Goal: Task Accomplishment & Management: Use online tool/utility

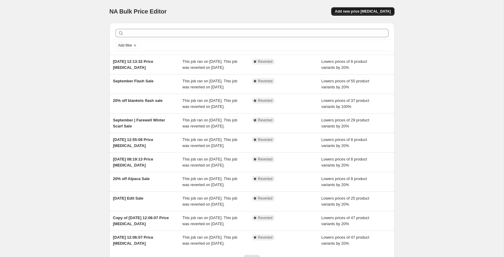
click at [366, 13] on span "Add new price [MEDICAL_DATA]" at bounding box center [363, 11] width 56 height 5
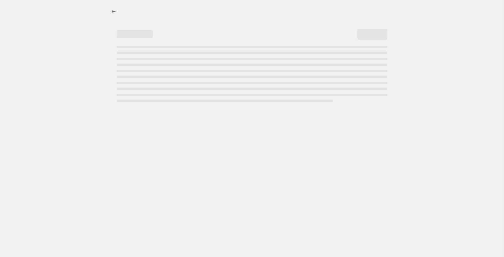
select select "percentage"
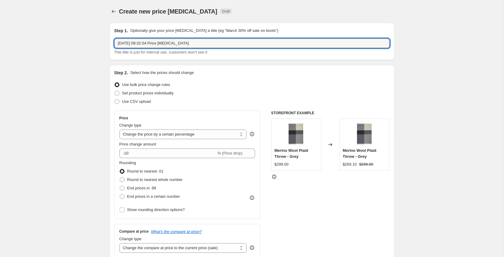
drag, startPoint x: 199, startPoint y: 42, endPoint x: 113, endPoint y: 44, distance: 85.6
click at [113, 44] on div "Step 1. Optionally give your price [MEDICAL_DATA] a title (eg "March 30% off sa…" at bounding box center [252, 41] width 285 height 37
click at [142, 42] on input "[DATE] hour Flash Sale" at bounding box center [252, 43] width 276 height 10
type input "[DATE] Hour Flash Sale"
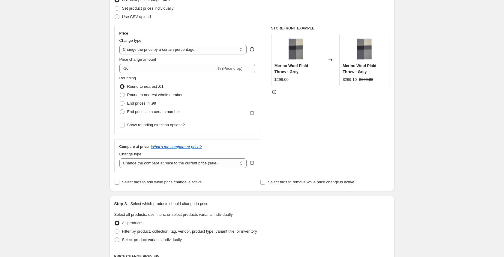
scroll to position [85, 0]
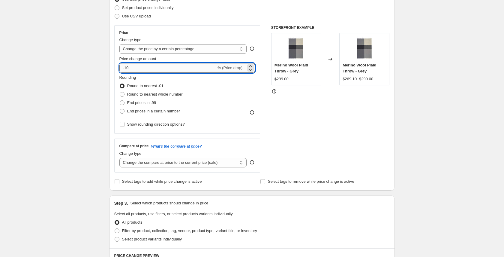
drag, startPoint x: 131, startPoint y: 69, endPoint x: 125, endPoint y: 69, distance: 6.0
click at [125, 69] on input "-10" at bounding box center [167, 68] width 97 height 10
type input "-20"
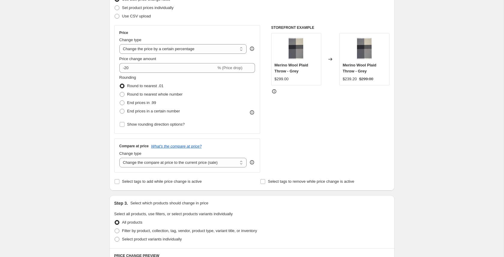
click at [105, 112] on div "Step 1. Optionally give your price [MEDICAL_DATA] a title (eg "March 30% off sa…" at bounding box center [250, 206] width 290 height 546
click at [135, 96] on span "Round to nearest whole number" at bounding box center [155, 94] width 56 height 5
click at [120, 92] on input "Round to nearest whole number" at bounding box center [120, 92] width 0 height 0
radio input "true"
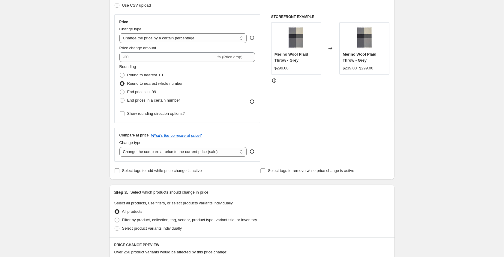
scroll to position [100, 0]
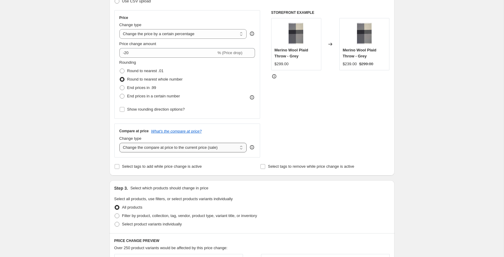
click at [214, 148] on select "Change the compare at price to the current price (sale) Change the compare at p…" at bounding box center [183, 148] width 128 height 10
click at [155, 166] on span "Select tags to add while price change is active" at bounding box center [162, 166] width 80 height 5
click at [119, 166] on input "Select tags to add while price change is active" at bounding box center [117, 166] width 5 height 5
checkbox input "true"
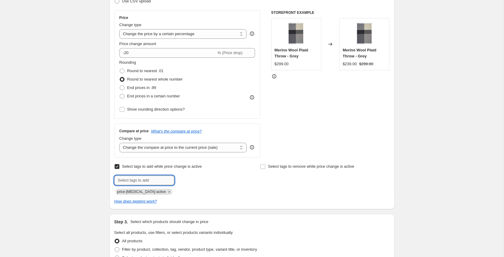
click at [157, 178] on input "text" at bounding box center [144, 180] width 60 height 10
type input "sale"
click at [182, 181] on b "Add" at bounding box center [183, 179] width 7 height 4
click at [265, 165] on input "Select tags to remove while price change is active" at bounding box center [263, 166] width 5 height 5
checkbox input "true"
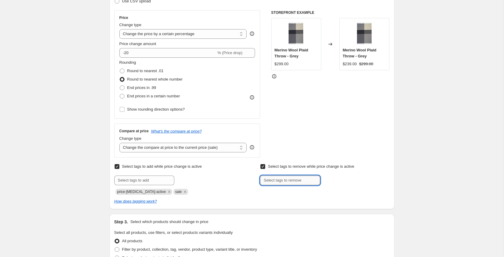
click at [278, 180] on input "text" at bounding box center [290, 180] width 60 height 10
type input "not-on-sale"
click at [335, 179] on span "not-on-sale" at bounding box center [344, 179] width 20 height 4
click at [396, 172] on div "Create new price [MEDICAL_DATA]. This page is ready Create new price [MEDICAL_D…" at bounding box center [252, 217] width 300 height 634
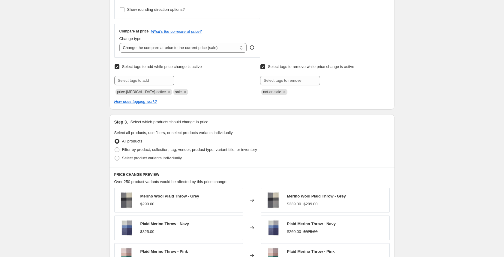
scroll to position [201, 0]
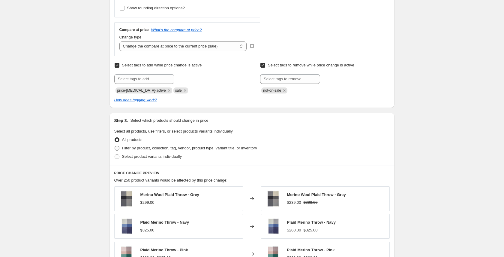
click at [130, 147] on span "Filter by product, collection, tag, vendor, product type, variant title, or inv…" at bounding box center [189, 148] width 135 height 5
click at [115, 146] on input "Filter by product, collection, tag, vendor, product type, variant title, or inv…" at bounding box center [115, 146] width 0 height 0
radio input "true"
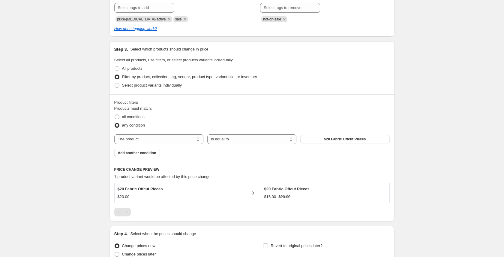
scroll to position [274, 0]
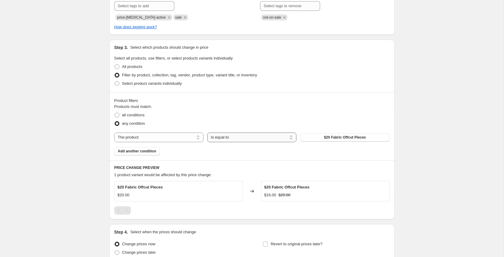
click at [223, 138] on select "Is equal to Is not equal to" at bounding box center [251, 137] width 89 height 10
click at [165, 139] on select "The product The product's collection The product's tag The product's vendor The…" at bounding box center [158, 137] width 89 height 10
select select "tag"
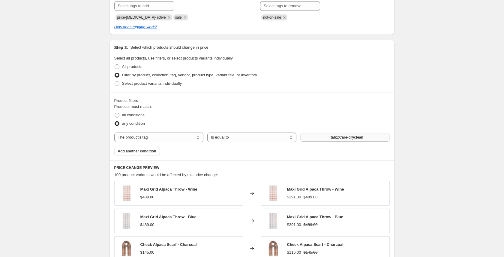
click at [314, 136] on button "__tab1:Care-dryclean" at bounding box center [345, 137] width 89 height 8
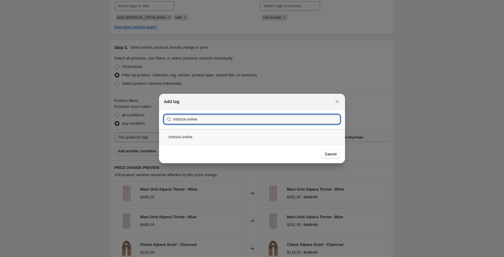
type input "instock-online"
click at [185, 135] on div "instock-online" at bounding box center [252, 137] width 186 height 16
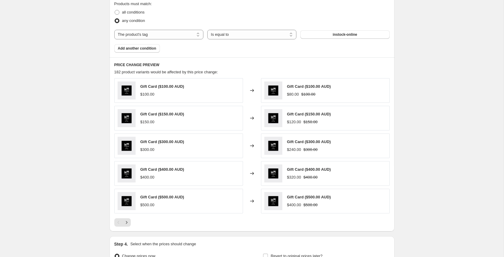
scroll to position [377, 0]
click at [142, 50] on span "Add another condition" at bounding box center [137, 49] width 38 height 5
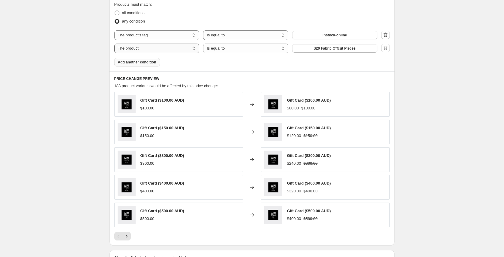
click at [158, 49] on select "The product The product's collection The product's tag The product's vendor The…" at bounding box center [156, 49] width 85 height 10
click at [231, 49] on select "Is equal to Is not equal to" at bounding box center [245, 49] width 85 height 10
select select "not_equal"
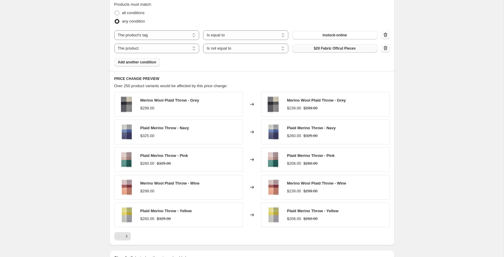
click at [336, 49] on span "$20 Fabric Offcut Pieces" at bounding box center [335, 48] width 42 height 5
click at [121, 13] on label "all conditions" at bounding box center [129, 13] width 30 height 8
click at [115, 11] on input "all conditions" at bounding box center [115, 11] width 0 height 0
radio input "true"
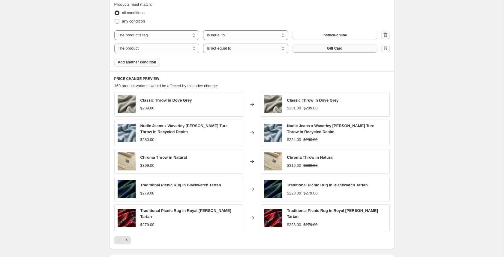
click at [144, 62] on span "Add another condition" at bounding box center [137, 62] width 38 height 5
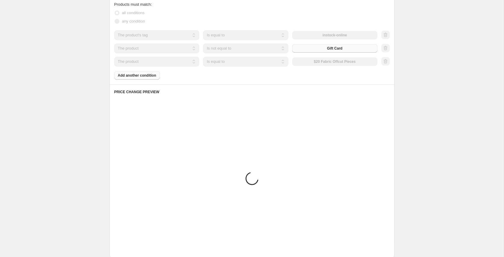
scroll to position [320, 0]
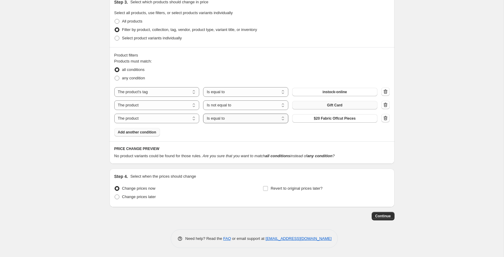
click at [221, 119] on select "Is equal to Is not equal to" at bounding box center [245, 118] width 85 height 10
select select "not_equal"
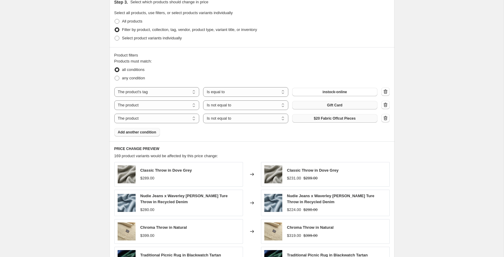
click at [337, 119] on span "$20 Fabric Offcut Pieces" at bounding box center [335, 118] width 42 height 5
click at [156, 120] on select "The product The product's collection The product's tag The product's vendor The…" at bounding box center [156, 118] width 85 height 10
click at [318, 118] on span "$20 Fabric Offcut Pieces" at bounding box center [335, 118] width 42 height 5
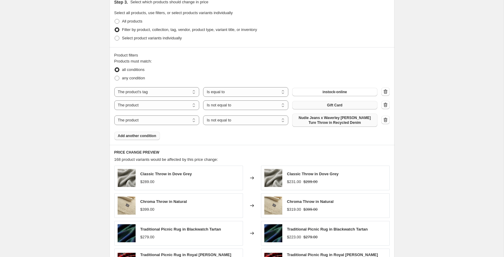
click at [149, 135] on span "Add another condition" at bounding box center [137, 135] width 38 height 5
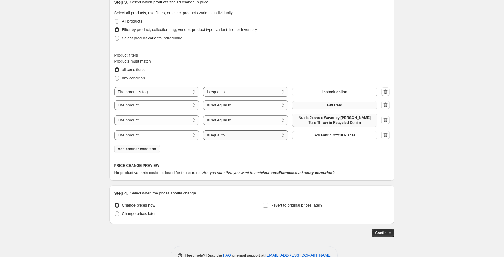
click at [236, 135] on select "Is equal to Is not equal to" at bounding box center [245, 135] width 85 height 10
select select "not_equal"
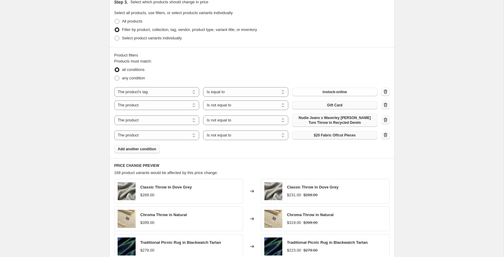
click at [330, 135] on span "$20 Fabric Offcut Pieces" at bounding box center [335, 135] width 42 height 5
click at [149, 149] on span "Add another condition" at bounding box center [137, 149] width 38 height 5
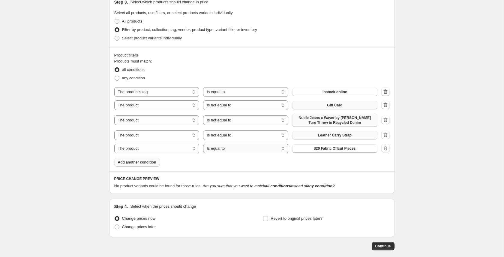
click at [253, 148] on select "Is equal to Is not equal to" at bounding box center [245, 149] width 85 height 10
select select "not_equal"
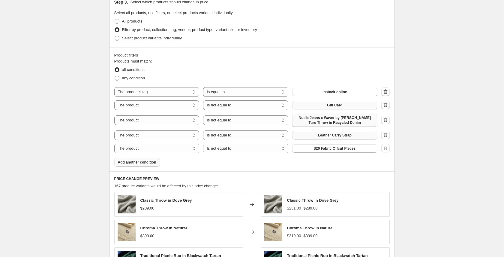
click at [331, 149] on span "$20 Fabric Offcut Pieces" at bounding box center [335, 148] width 42 height 5
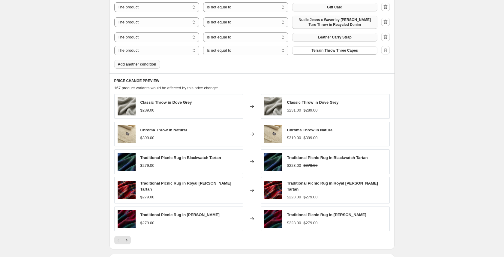
scroll to position [419, 0]
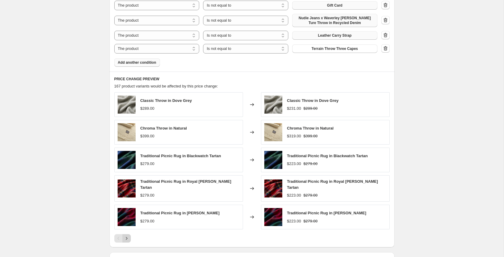
click at [128, 239] on icon "Next" at bounding box center [127, 238] width 6 height 6
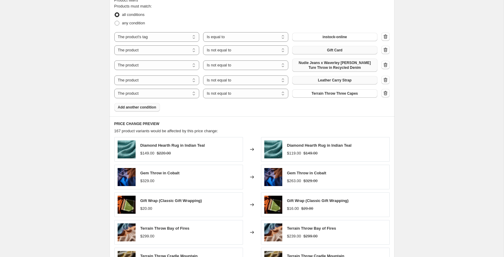
scroll to position [374, 0]
click at [385, 95] on icon "button" at bounding box center [386, 93] width 6 height 6
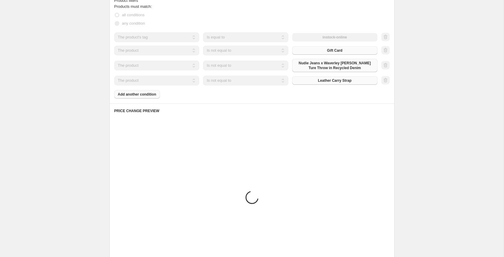
click at [385, 82] on div at bounding box center [386, 80] width 8 height 9
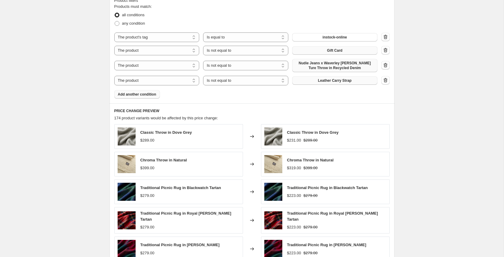
drag, startPoint x: 386, startPoint y: 80, endPoint x: 383, endPoint y: 69, distance: 11.2
click at [385, 80] on icon "button" at bounding box center [386, 80] width 6 height 6
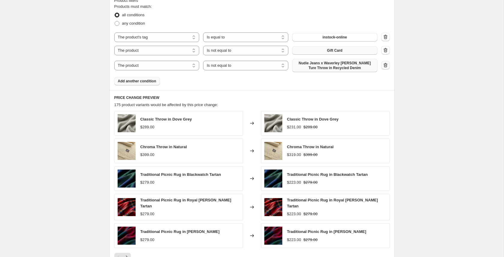
click at [386, 63] on icon "button" at bounding box center [386, 65] width 6 height 6
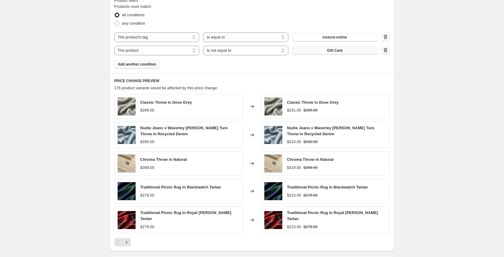
click at [384, 50] on icon "button" at bounding box center [386, 50] width 6 height 6
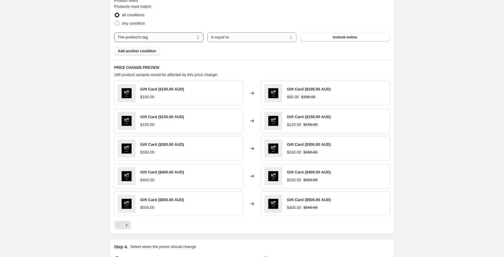
click at [156, 37] on select "The product The product's collection The product's tag The product's vendor The…" at bounding box center [158, 37] width 89 height 10
select select "collection"
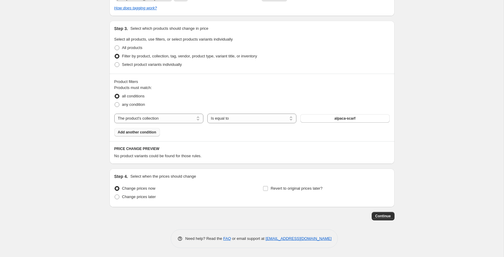
scroll to position [293, 0]
click at [234, 120] on select "Is equal to Is not equal to" at bounding box center [251, 118] width 89 height 10
click at [325, 117] on button "alpaca-scarf" at bounding box center [345, 118] width 89 height 8
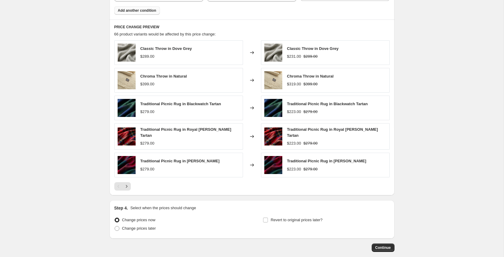
scroll to position [415, 0]
click at [128, 185] on icon "Next" at bounding box center [127, 186] width 6 height 6
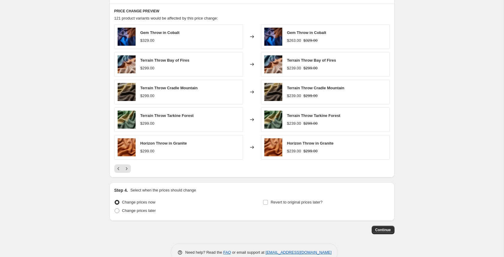
scroll to position [445, 0]
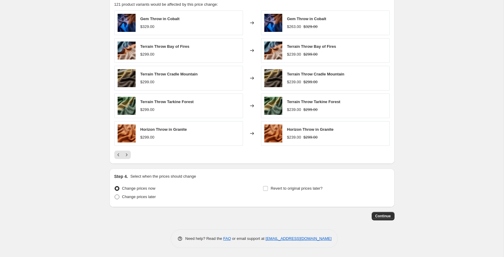
click at [143, 196] on span "Change prices later" at bounding box center [139, 196] width 34 height 5
click at [115, 195] on input "Change prices later" at bounding box center [115, 194] width 0 height 0
radio input "true"
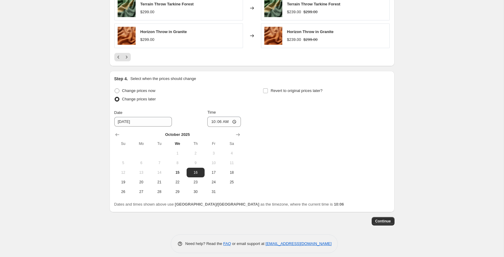
scroll to position [545, 0]
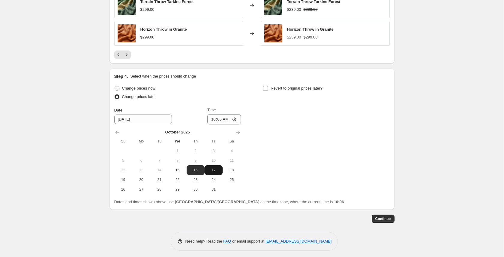
click at [216, 168] on span "17" at bounding box center [213, 170] width 13 height 5
type input "[DATE]"
click at [211, 118] on input "10:06" at bounding box center [224, 119] width 34 height 10
type input "06:00"
click at [266, 88] on input "Revert to original prices later?" at bounding box center [265, 88] width 5 height 5
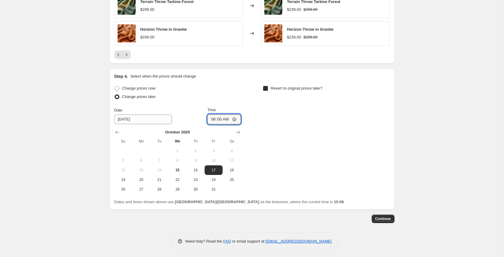
checkbox input "true"
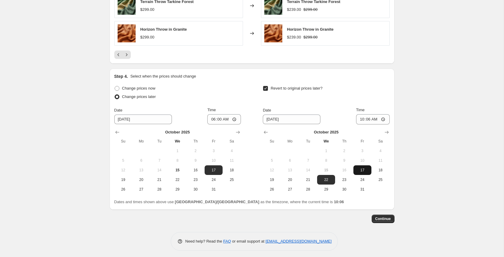
click at [363, 172] on span "17" at bounding box center [362, 170] width 13 height 5
click at [378, 169] on span "18" at bounding box center [380, 170] width 13 height 5
type input "[DATE]"
click at [361, 119] on input "10:06" at bounding box center [373, 119] width 34 height 10
type input "02:00"
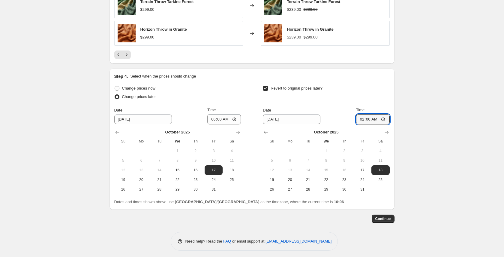
click at [383, 220] on span "Continue" at bounding box center [384, 218] width 16 height 5
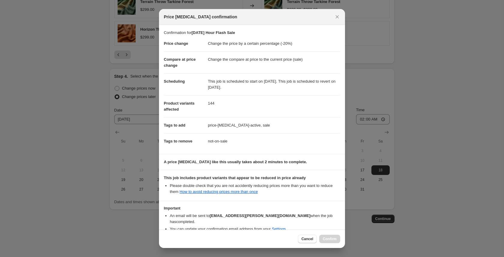
scroll to position [27, 0]
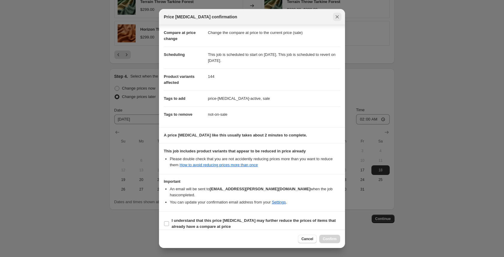
click at [340, 14] on icon "Close" at bounding box center [337, 17] width 6 height 6
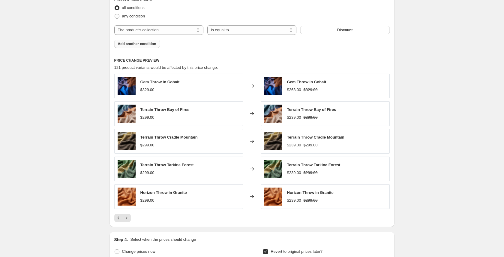
scroll to position [378, 0]
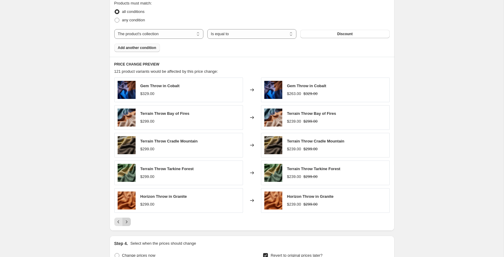
click at [124, 223] on icon "Next" at bounding box center [127, 222] width 6 height 6
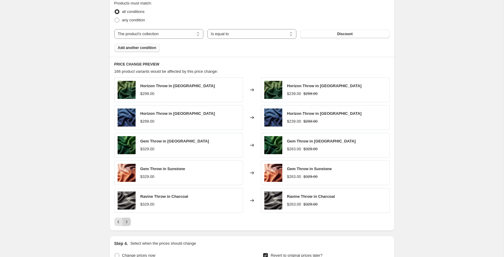
click at [126, 221] on icon "Next" at bounding box center [127, 222] width 6 height 6
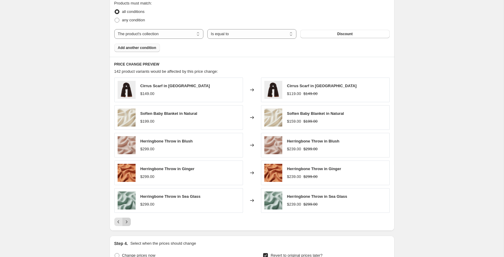
click at [128, 220] on icon "Next" at bounding box center [127, 222] width 6 height 6
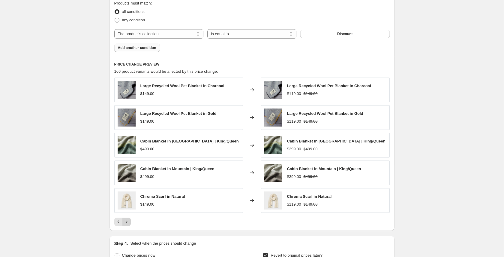
click at [127, 222] on icon "Next" at bounding box center [127, 222] width 6 height 6
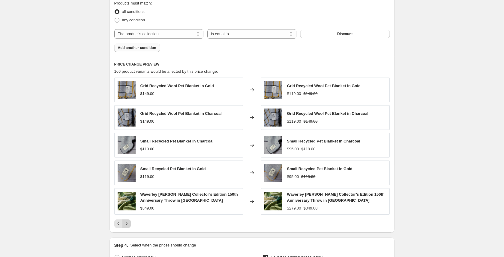
click at [127, 222] on icon "Next" at bounding box center [127, 223] width 6 height 6
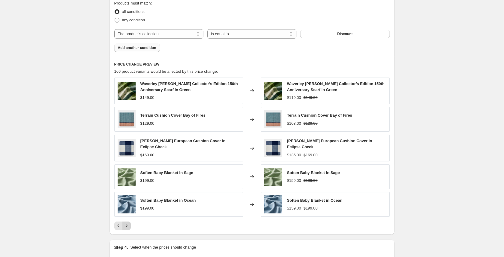
click at [127, 222] on button "Next" at bounding box center [126, 225] width 8 height 8
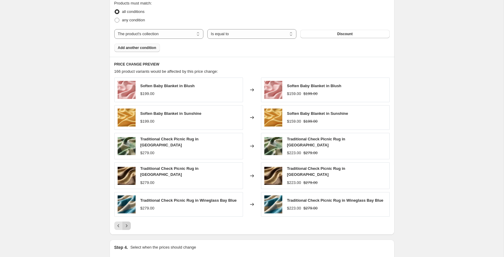
click at [127, 222] on icon "Next" at bounding box center [127, 225] width 6 height 6
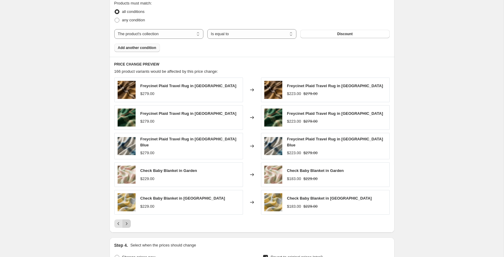
click at [127, 222] on icon "Next" at bounding box center [127, 223] width 6 height 6
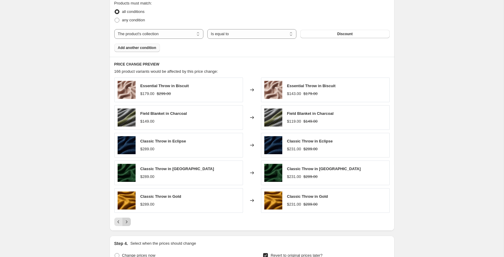
click at [127, 222] on icon "Next" at bounding box center [127, 222] width 6 height 6
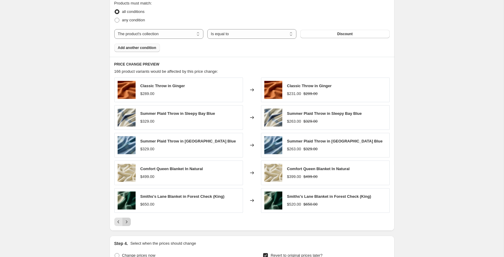
click at [127, 222] on icon "Next" at bounding box center [127, 222] width 6 height 6
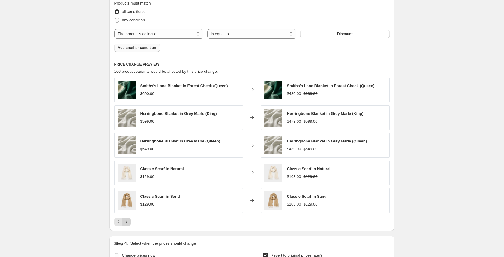
click at [127, 222] on icon "Next" at bounding box center [127, 222] width 6 height 6
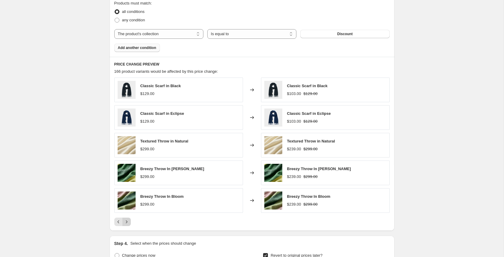
click at [127, 222] on icon "Next" at bounding box center [127, 222] width 6 height 6
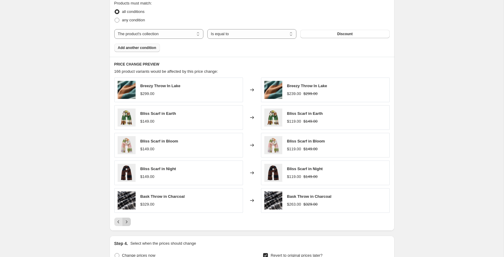
click at [127, 222] on icon "Next" at bounding box center [127, 222] width 6 height 6
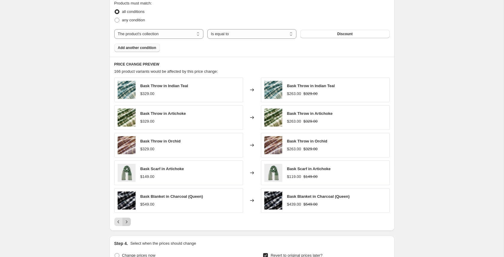
click at [127, 222] on icon "Next" at bounding box center [127, 222] width 6 height 6
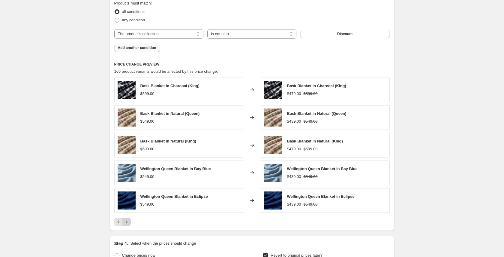
click at [127, 221] on icon "Next" at bounding box center [127, 222] width 6 height 6
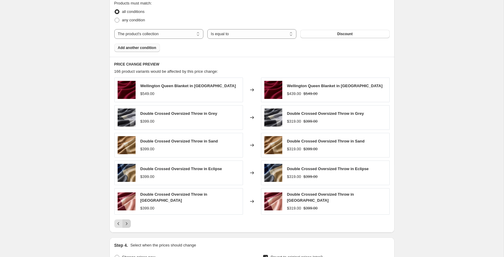
click at [127, 221] on icon "Next" at bounding box center [127, 223] width 6 height 6
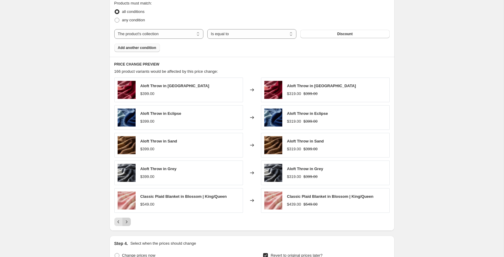
click at [127, 221] on icon "Next" at bounding box center [127, 222] width 6 height 6
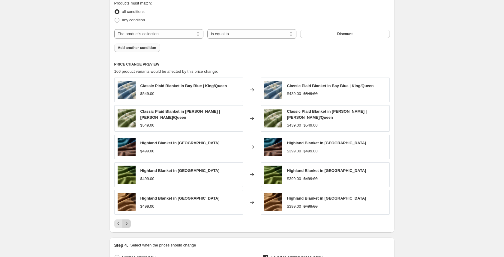
click at [127, 221] on icon "Next" at bounding box center [127, 223] width 6 height 6
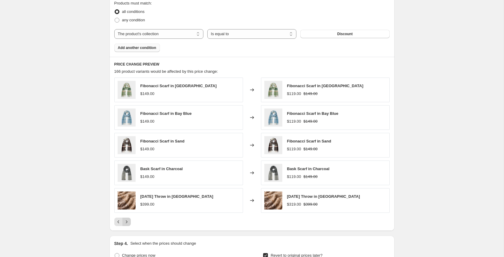
click at [127, 221] on icon "Next" at bounding box center [127, 222] width 6 height 6
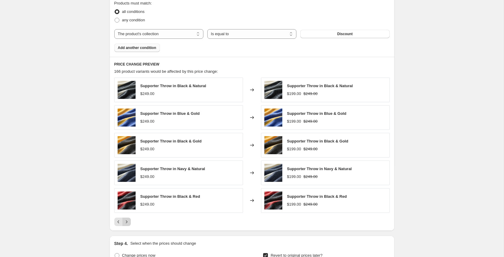
click at [127, 221] on icon "Next" at bounding box center [127, 222] width 6 height 6
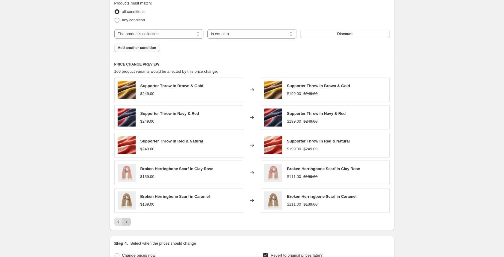
click at [127, 221] on icon "Next" at bounding box center [127, 222] width 6 height 6
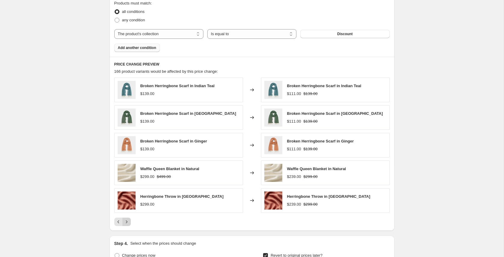
click at [127, 222] on icon "Next" at bounding box center [127, 221] width 2 height 3
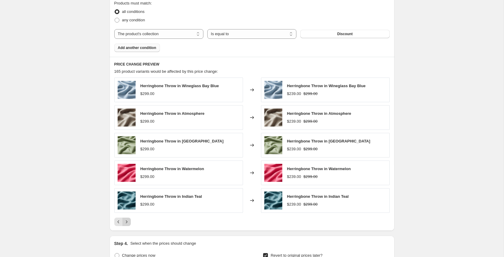
click at [127, 222] on icon "Next" at bounding box center [127, 221] width 2 height 3
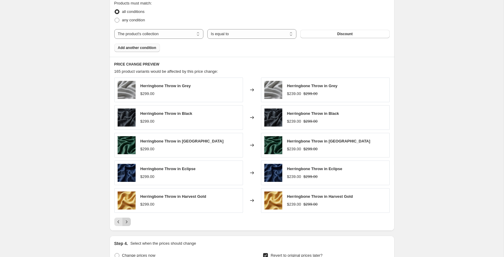
click at [127, 222] on icon "Next" at bounding box center [127, 221] width 2 height 3
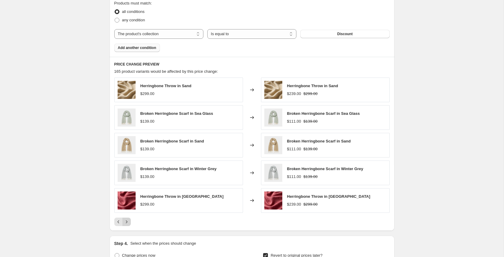
click at [127, 222] on icon "Next" at bounding box center [127, 221] width 2 height 3
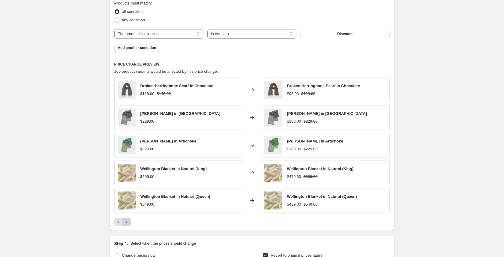
click at [127, 222] on icon "Next" at bounding box center [127, 221] width 2 height 3
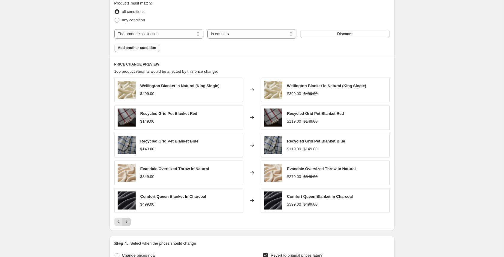
click at [127, 222] on icon "Next" at bounding box center [127, 221] width 2 height 3
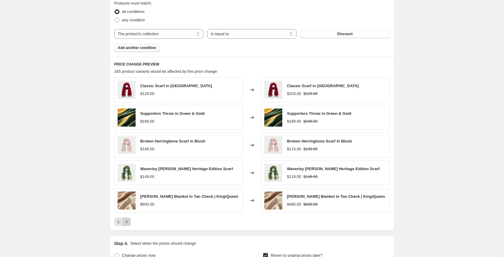
click at [127, 222] on icon "Next" at bounding box center [127, 221] width 2 height 3
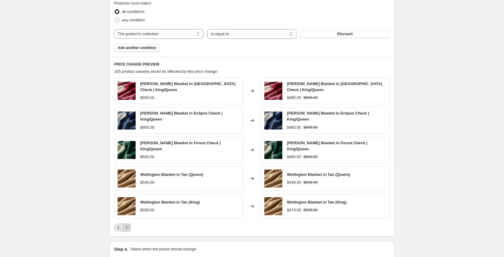
click at [127, 224] on icon "Next" at bounding box center [127, 227] width 6 height 6
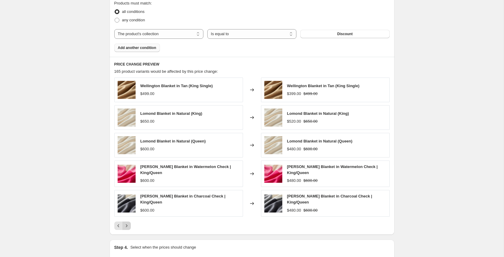
click at [127, 225] on icon "Next" at bounding box center [127, 225] width 6 height 6
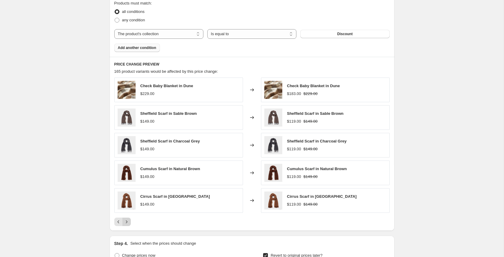
click at [127, 221] on icon "Next" at bounding box center [127, 222] width 6 height 6
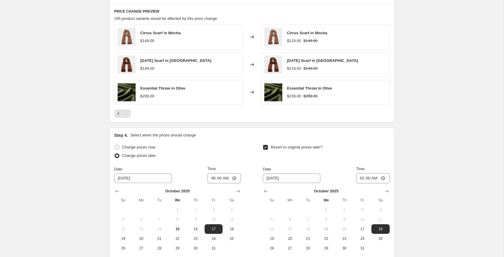
scroll to position [492, 0]
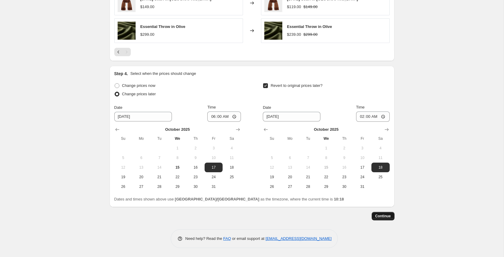
click at [384, 214] on span "Continue" at bounding box center [384, 215] width 16 height 5
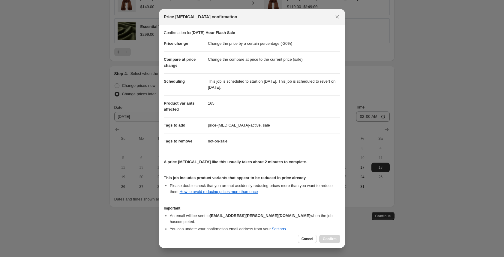
scroll to position [27, 0]
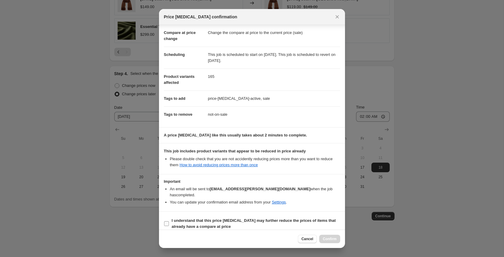
click at [166, 221] on input "I understand that this price [MEDICAL_DATA] may further reduce the prices of it…" at bounding box center [166, 223] width 5 height 5
checkbox input "true"
click at [331, 239] on span "Confirm" at bounding box center [330, 238] width 14 height 5
